Goal: Information Seeking & Learning: Learn about a topic

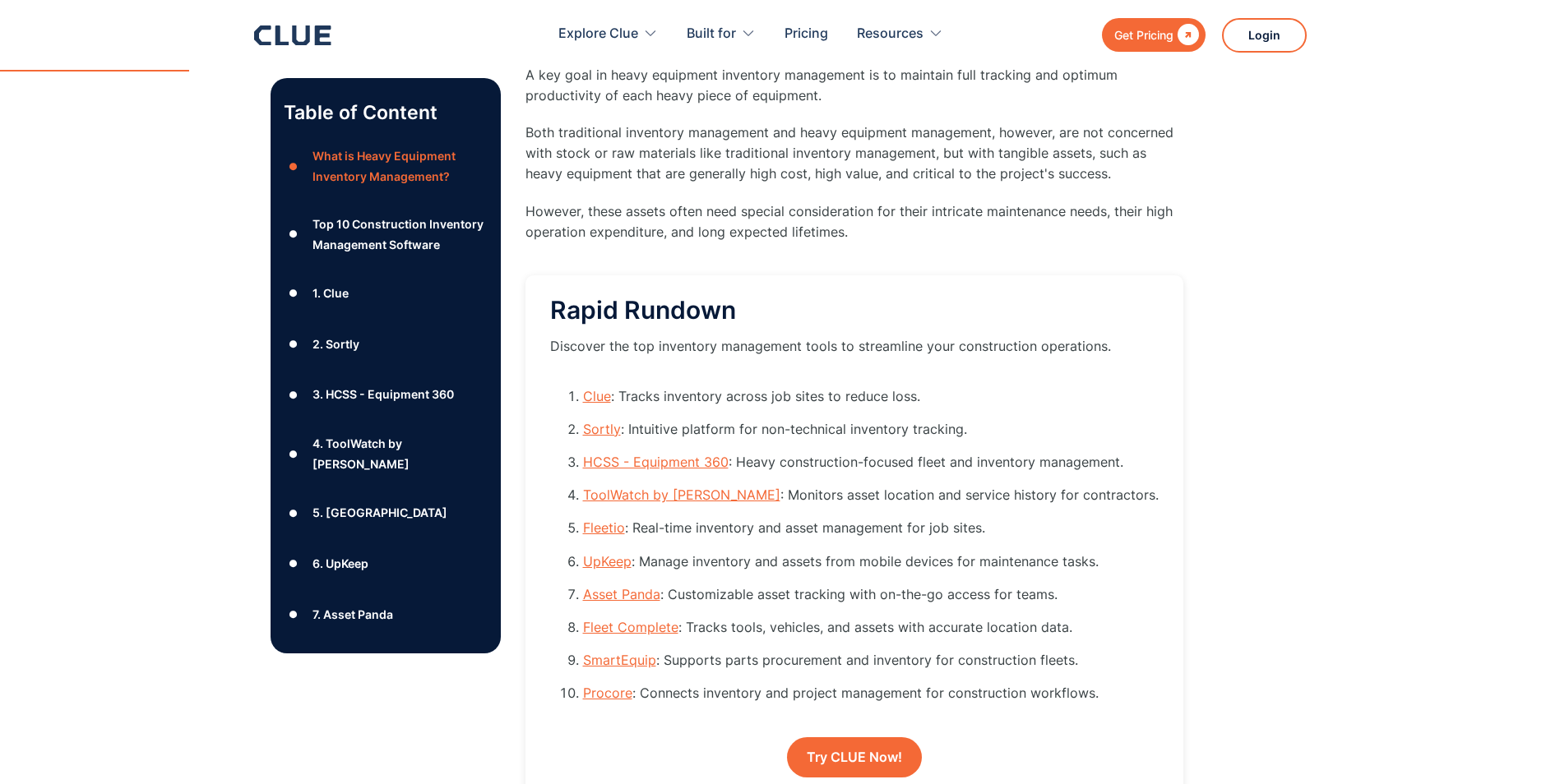
scroll to position [1480, 0]
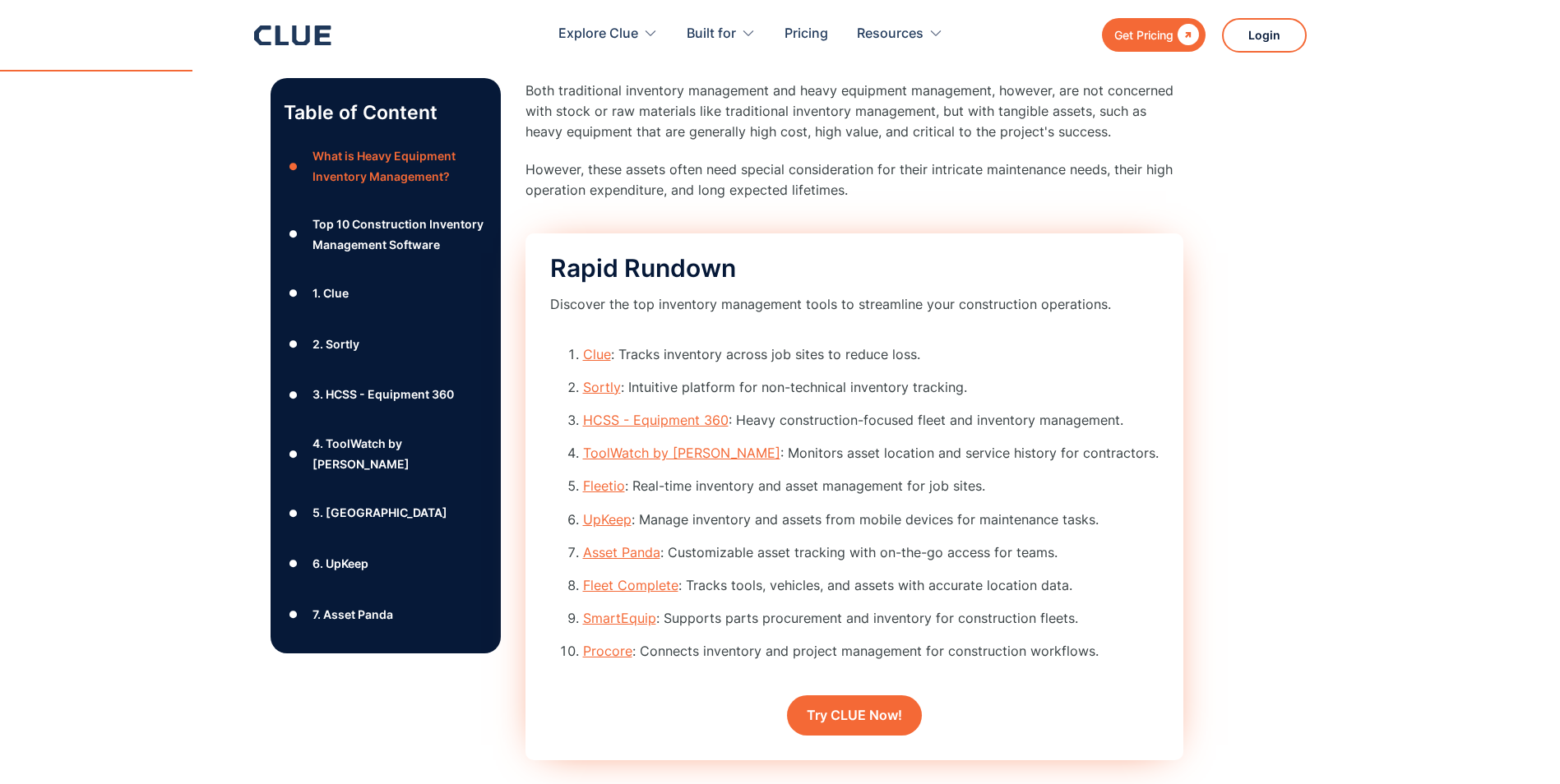
click at [633, 554] on link "Asset Panda" at bounding box center [621, 553] width 77 height 17
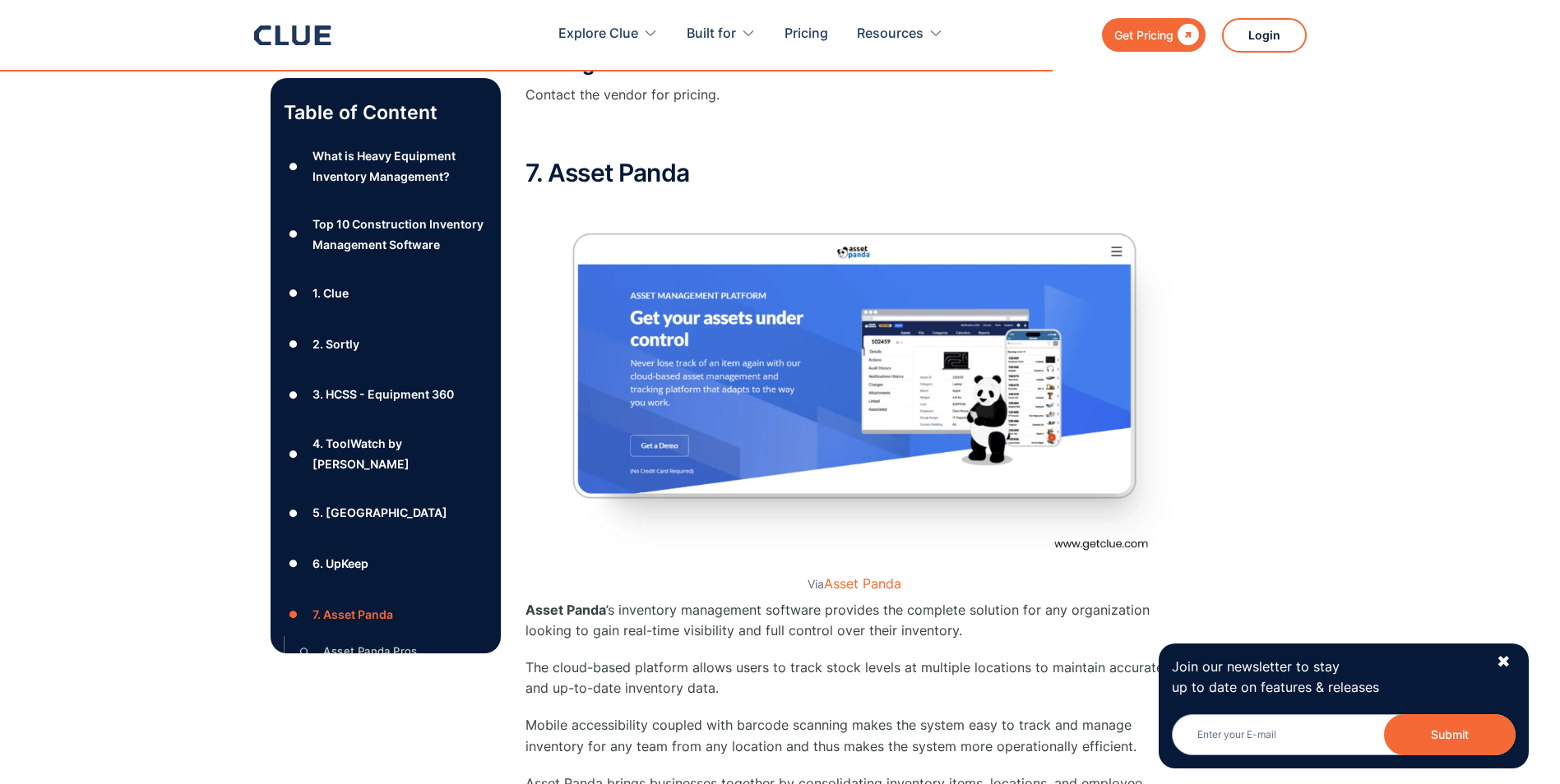
scroll to position [11017, 0]
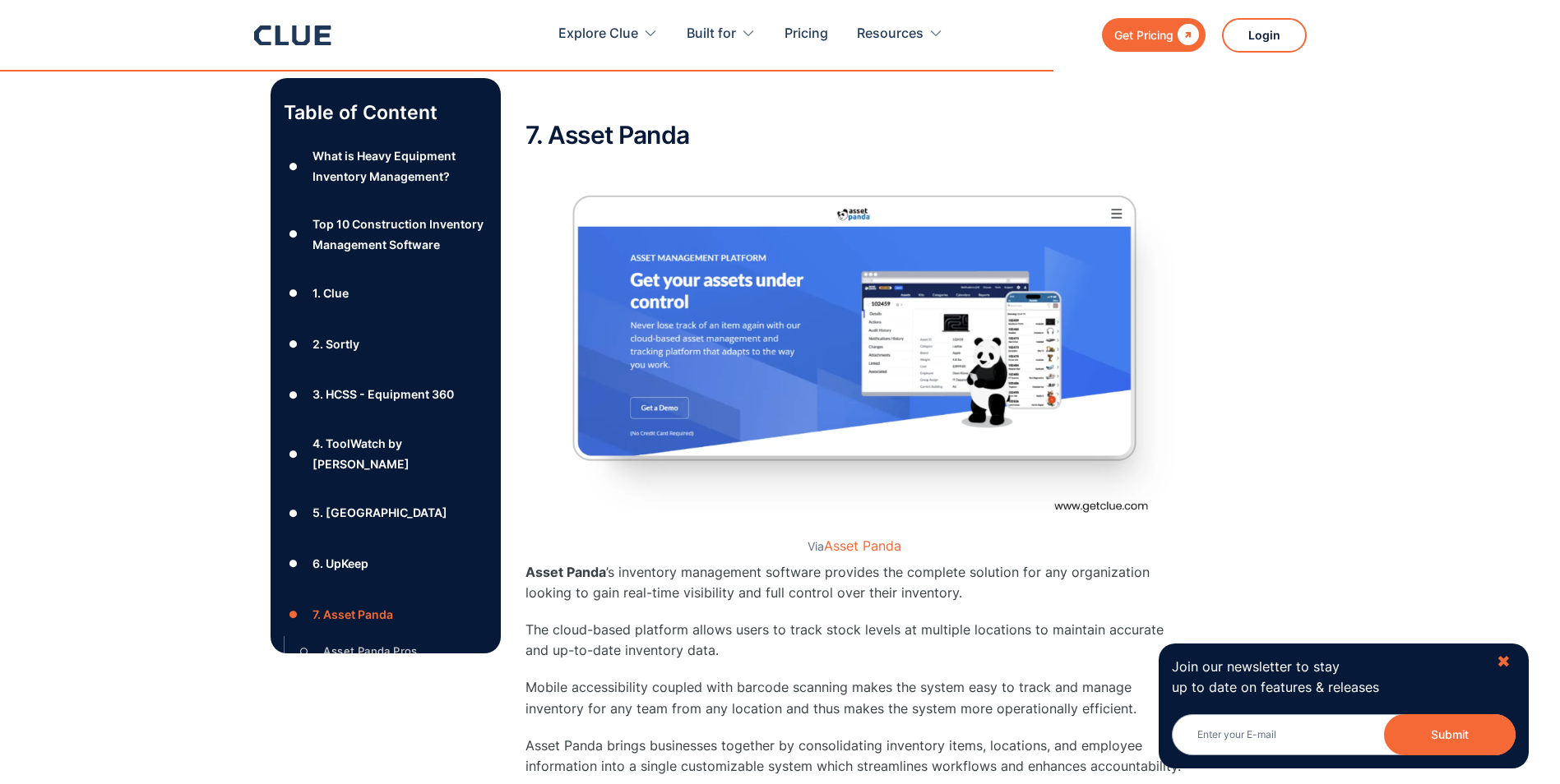
click at [1503, 657] on div "✖" at bounding box center [1503, 662] width 14 height 21
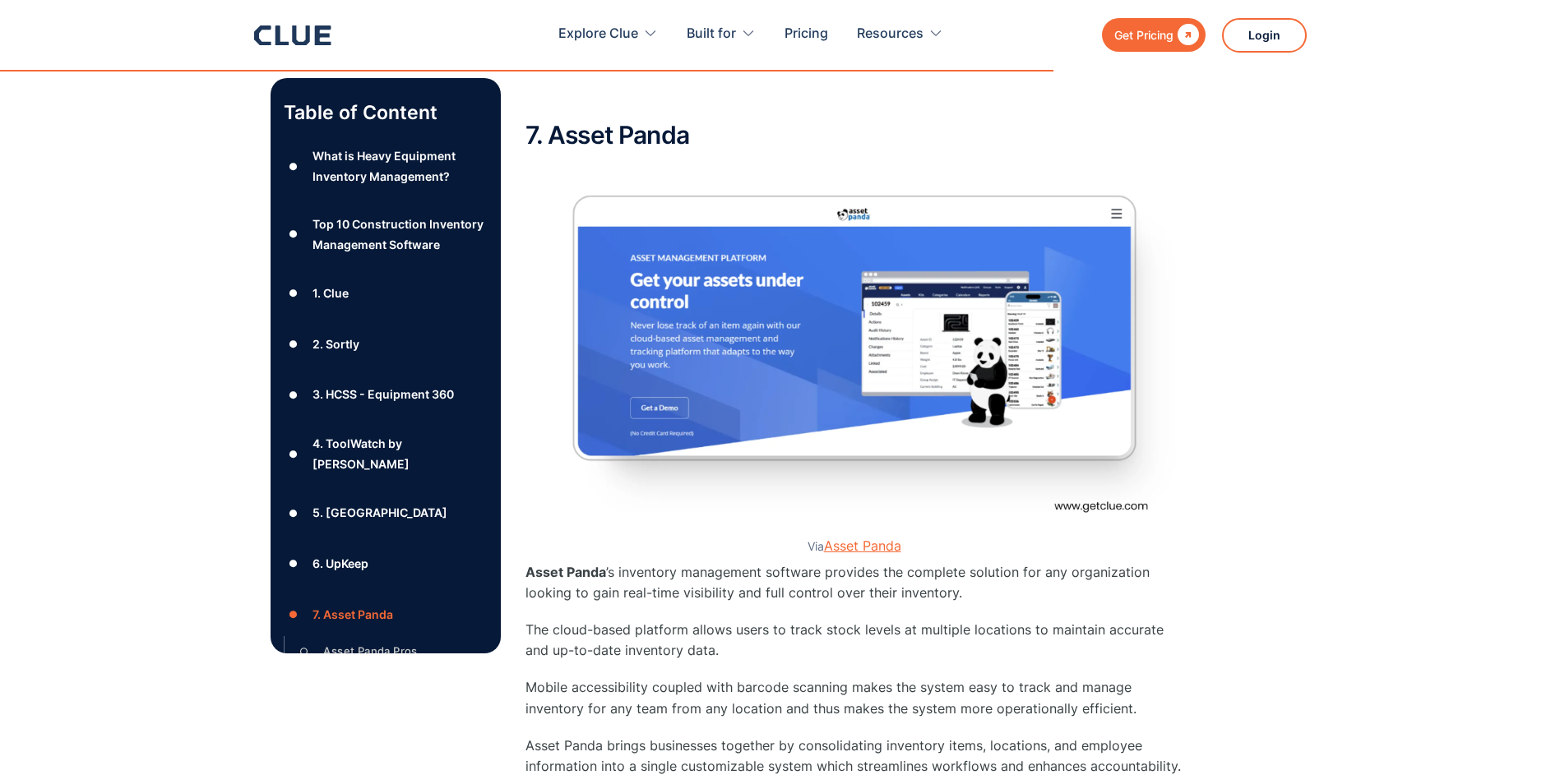
click at [868, 538] on link "Asset Panda" at bounding box center [862, 546] width 77 height 17
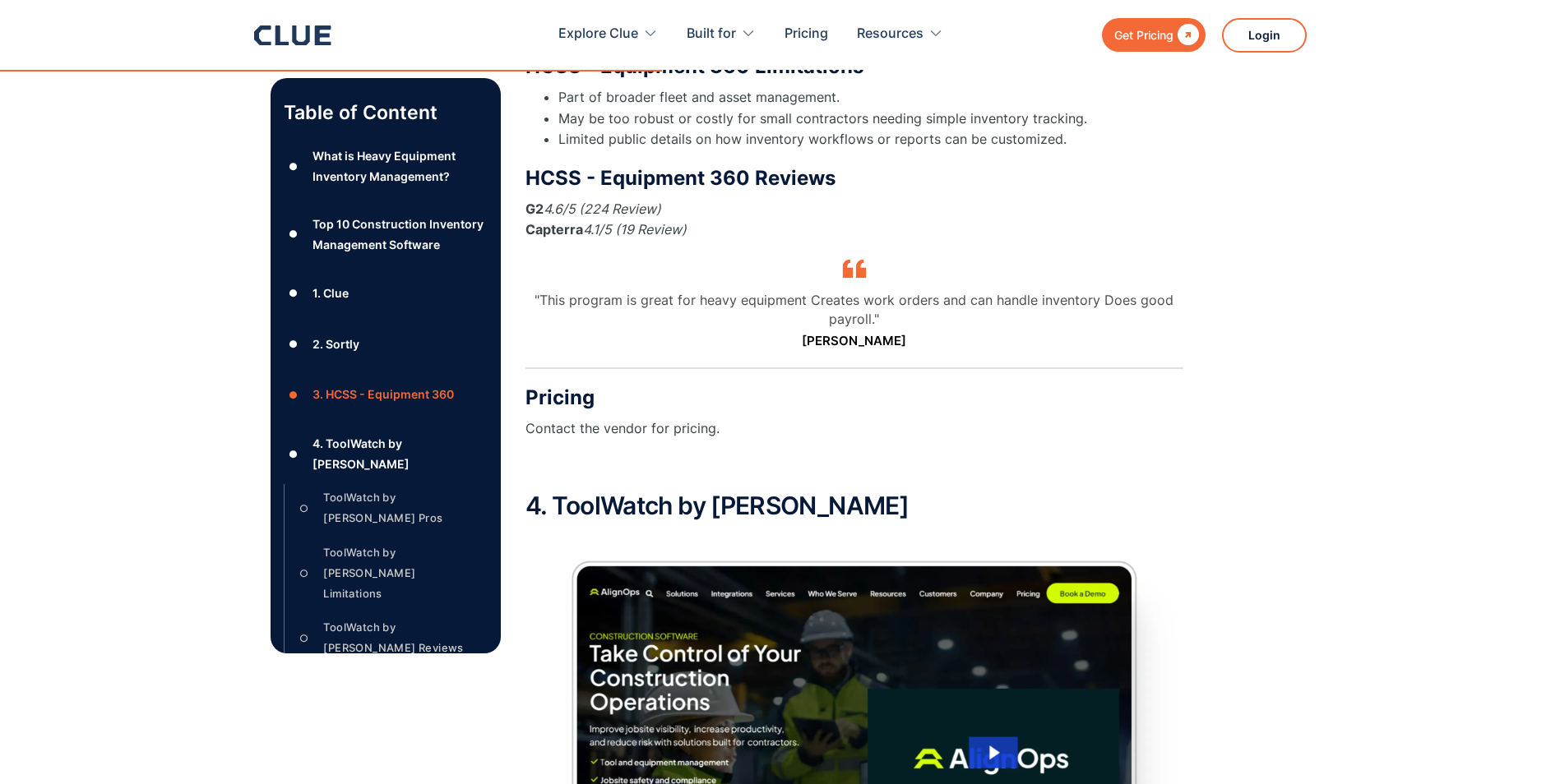
scroll to position [6414, 0]
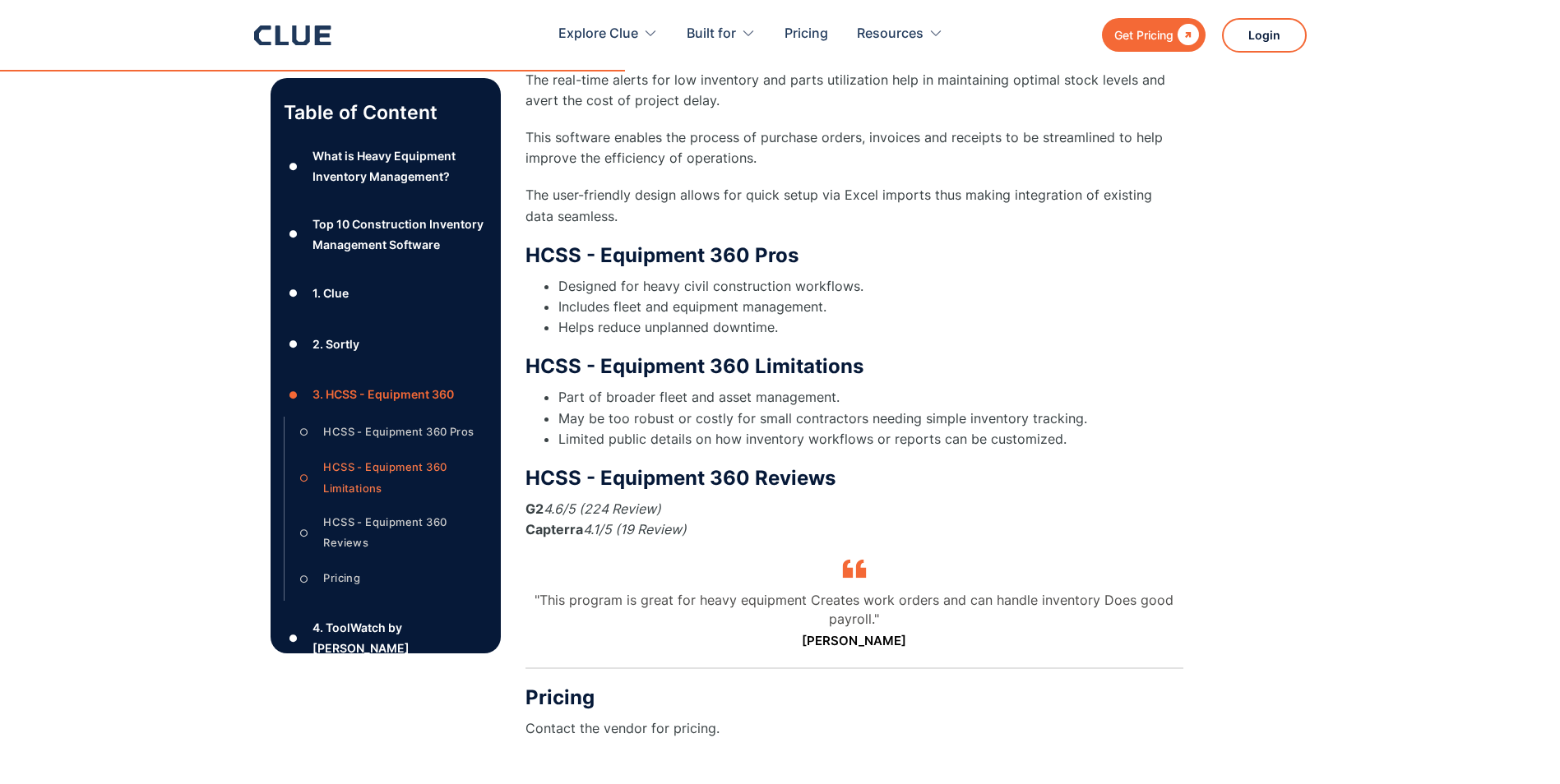
click at [341, 303] on div "1. Clue" at bounding box center [330, 293] width 37 height 21
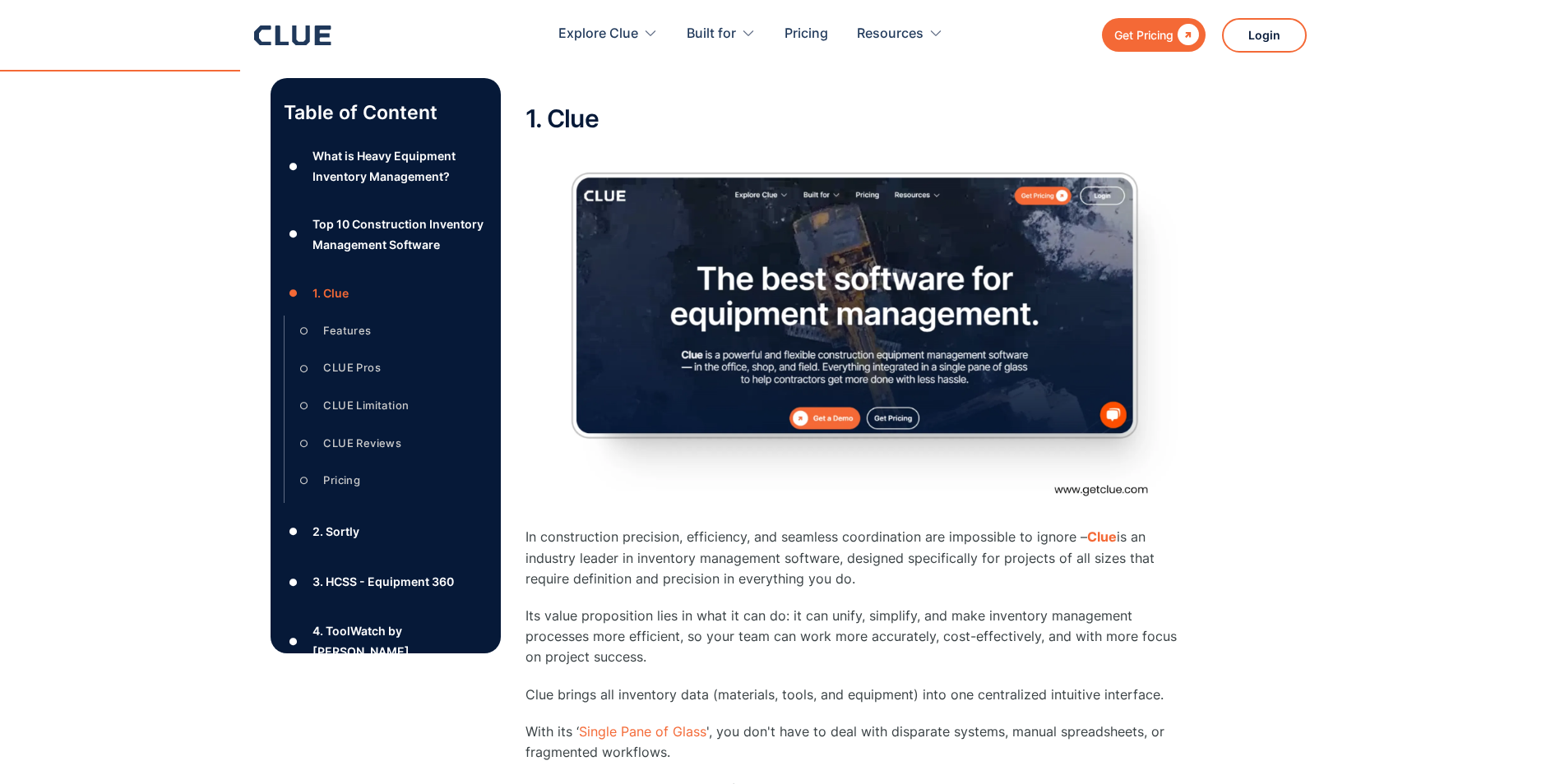
scroll to position [2351, 0]
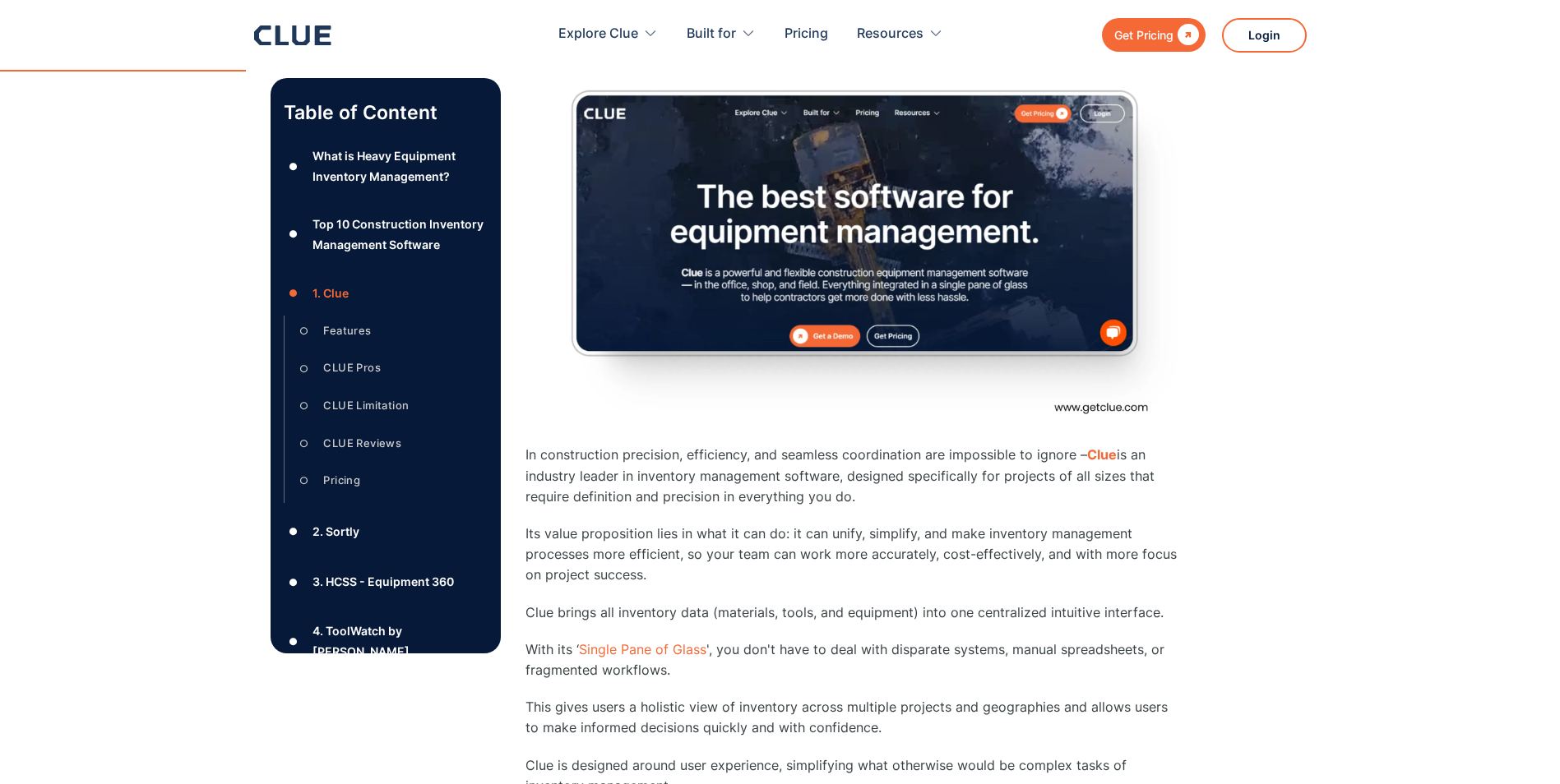
click at [346, 541] on div "2. Sortly" at bounding box center [335, 531] width 47 height 21
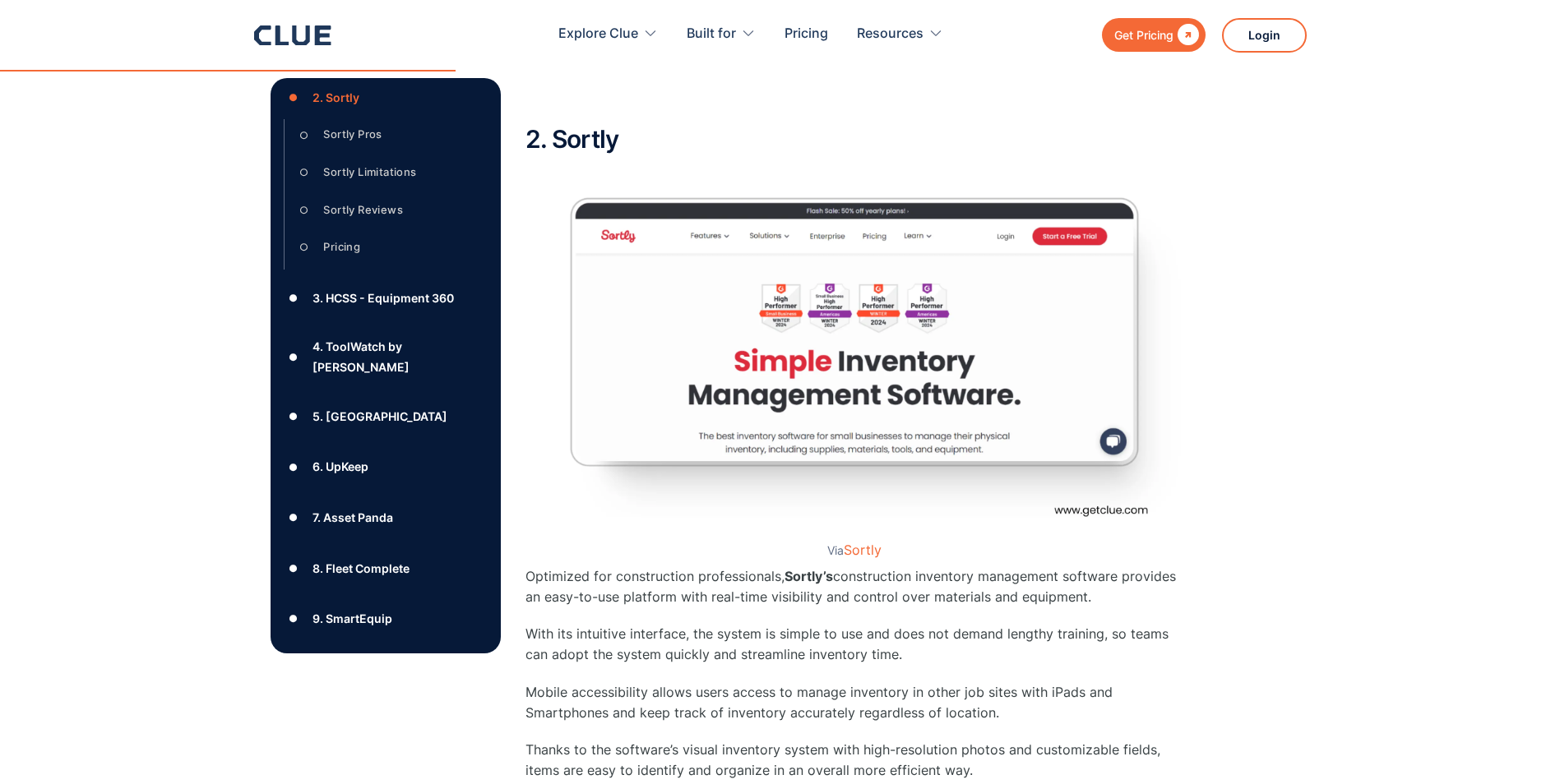
scroll to position [329, 0]
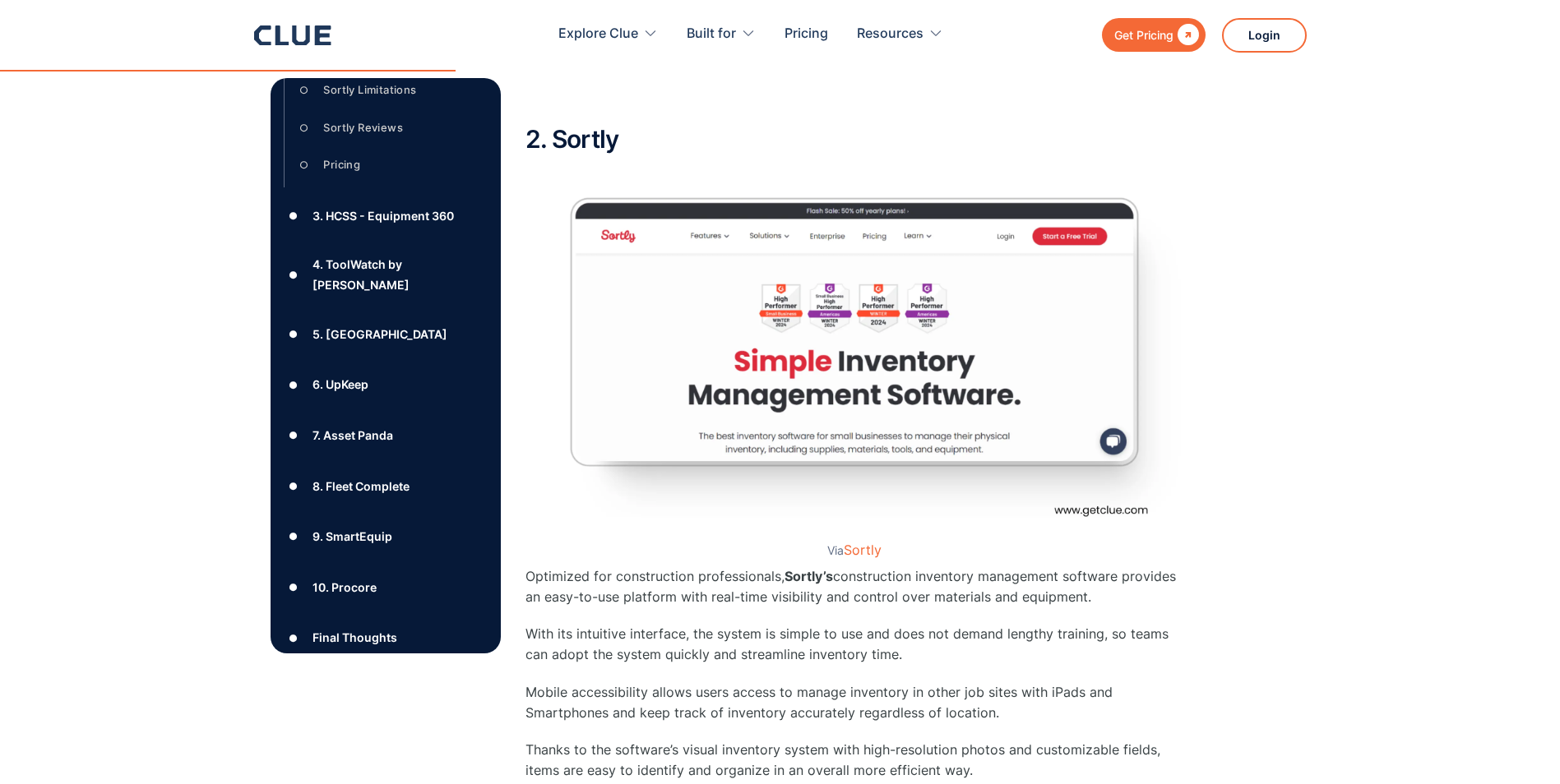
click at [356, 389] on div "6. UpKeep" at bounding box center [340, 384] width 56 height 21
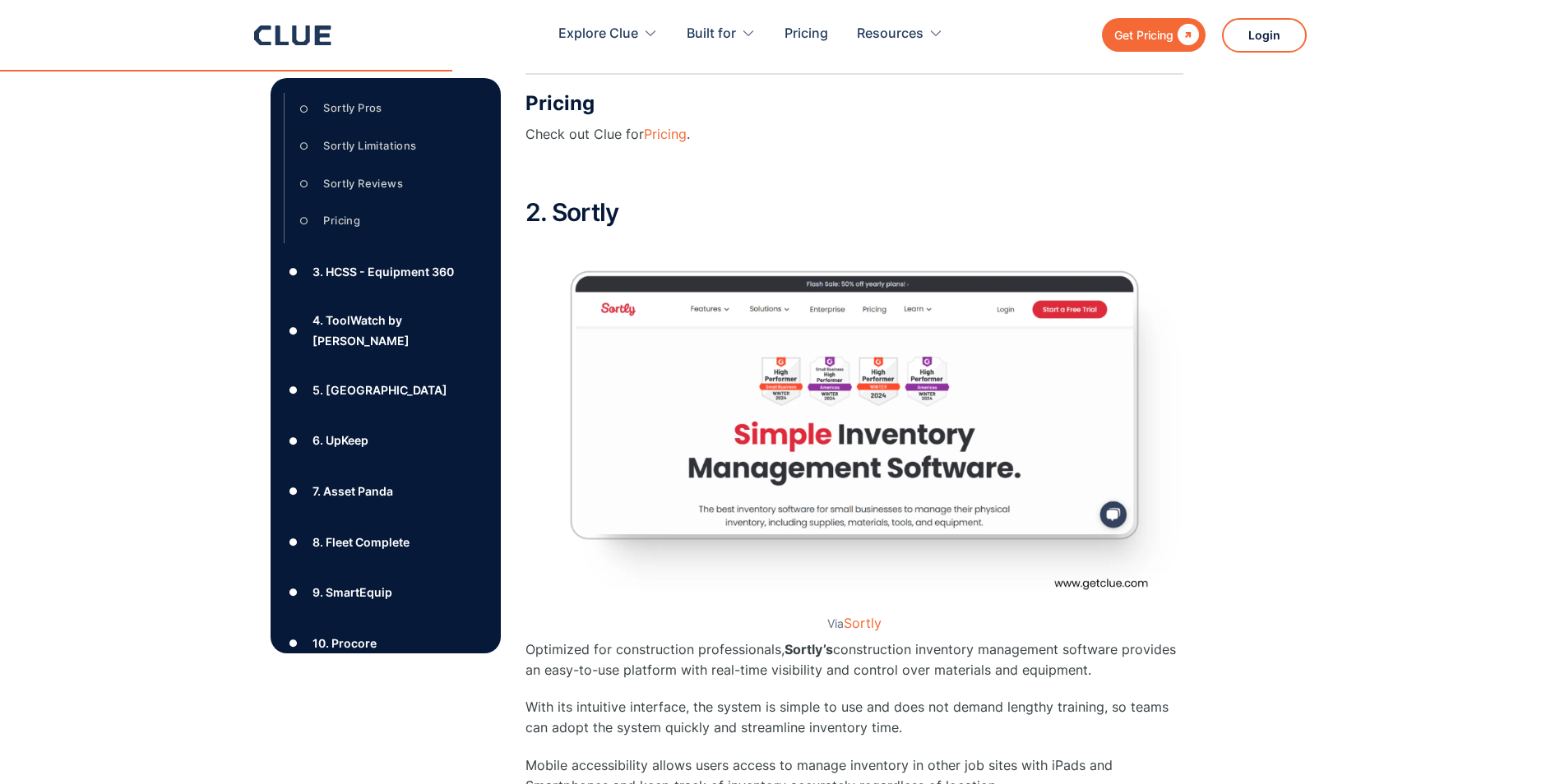
scroll to position [4690, 0]
